Goal: Transaction & Acquisition: Purchase product/service

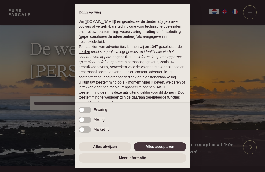
click at [175, 152] on button "Alles accepteren" at bounding box center [160, 146] width 53 height 9
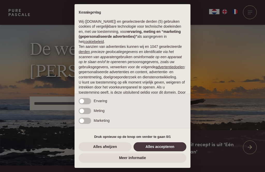
click at [167, 152] on button "Alles accepteren" at bounding box center [160, 146] width 53 height 9
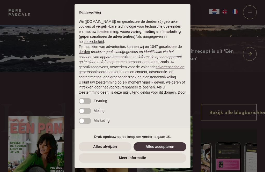
scroll to position [16, 0]
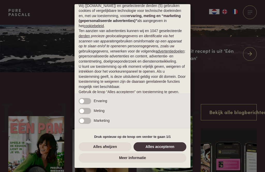
click at [170, 152] on button "Alles accepteren" at bounding box center [160, 146] width 53 height 9
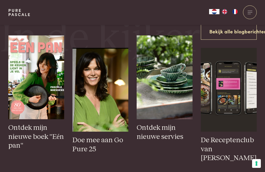
scroll to position [167, 0]
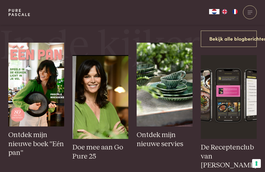
click at [45, 109] on img at bounding box center [36, 85] width 56 height 84
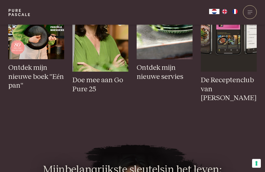
scroll to position [234, 0]
click at [225, 53] on img at bounding box center [229, 30] width 56 height 84
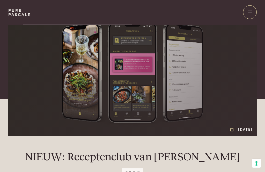
scroll to position [13, 0]
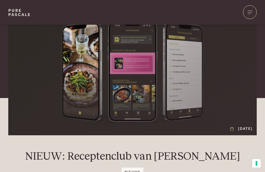
click at [252, 11] on div at bounding box center [250, 12] width 14 height 14
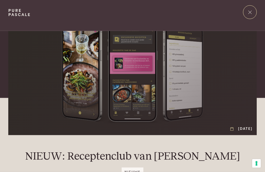
scroll to position [0, 0]
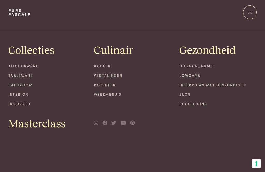
click at [103, 65] on link "Boeken" at bounding box center [132, 65] width 77 height 5
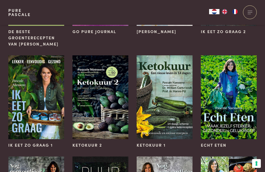
scroll to position [239, 0]
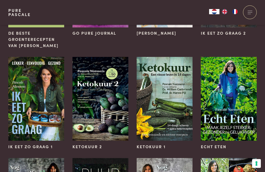
click at [168, 105] on img at bounding box center [165, 99] width 56 height 84
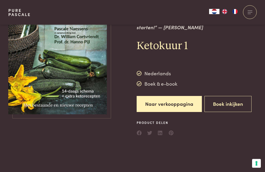
scroll to position [30, 0]
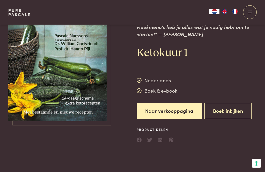
click at [180, 103] on link "Naar verkooppagina" at bounding box center [169, 111] width 65 height 16
